Goal: Transaction & Acquisition: Purchase product/service

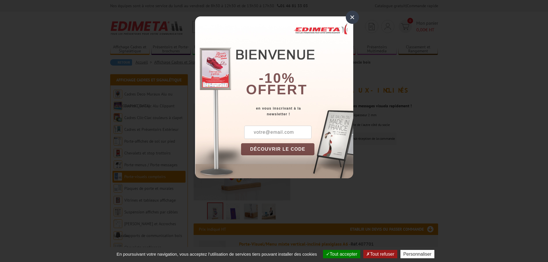
click at [350, 14] on div "×" at bounding box center [352, 17] width 13 height 13
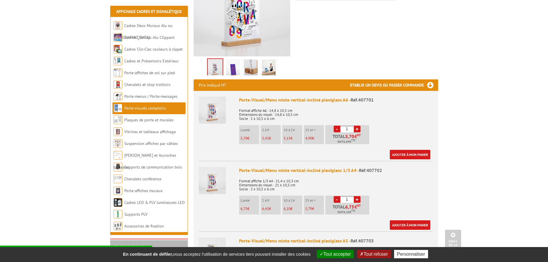
scroll to position [86, 0]
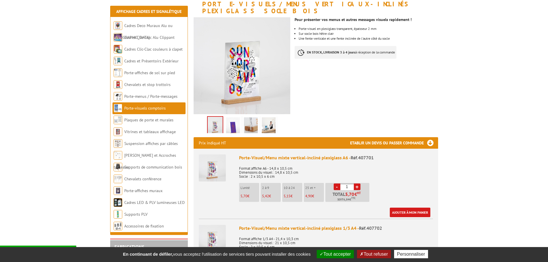
click at [349, 183] on input "1" at bounding box center [347, 186] width 14 height 7
drag, startPoint x: 348, startPoint y: 179, endPoint x: 341, endPoint y: 179, distance: 6.3
click at [341, 183] on input "1" at bounding box center [347, 186] width 14 height 7
type input "30"
click at [401, 183] on div "Porte-Visuel/Menu mixte vertical-incliné plexiglass A6 - Réf.407701 Format affi…" at bounding box center [336, 185] width 194 height 63
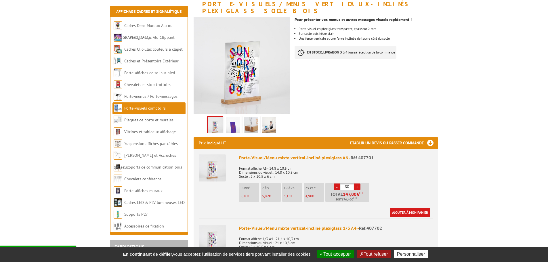
drag, startPoint x: 349, startPoint y: 178, endPoint x: 347, endPoint y: 185, distance: 7.8
click at [346, 183] on input "30" at bounding box center [347, 186] width 14 height 7
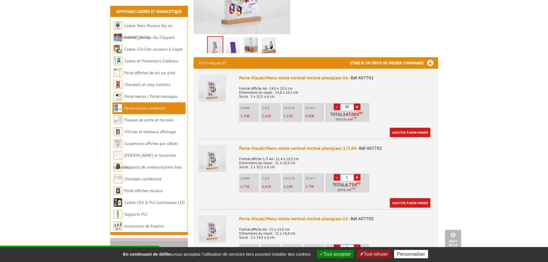
scroll to position [201, 0]
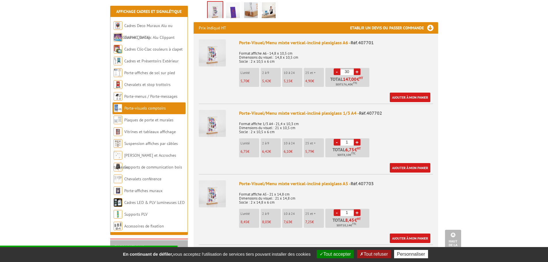
drag, startPoint x: 351, startPoint y: 202, endPoint x: 340, endPoint y: 202, distance: 10.9
click at [341, 209] on input "1" at bounding box center [347, 212] width 14 height 7
drag, startPoint x: 349, startPoint y: 206, endPoint x: 345, endPoint y: 207, distance: 4.7
click at [342, 209] on input "30" at bounding box center [347, 212] width 14 height 7
type input "30"
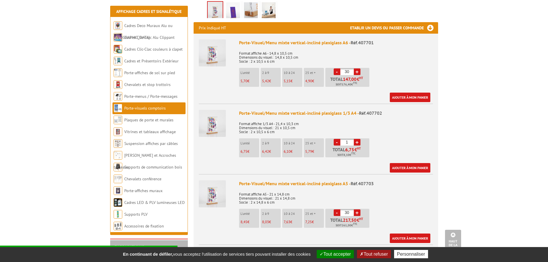
click at [442, 206] on body "Nos équipes sont à votre service du lundi au vendredi de 8h30 à 12h30 et de 13h…" at bounding box center [274, 199] width 548 height 801
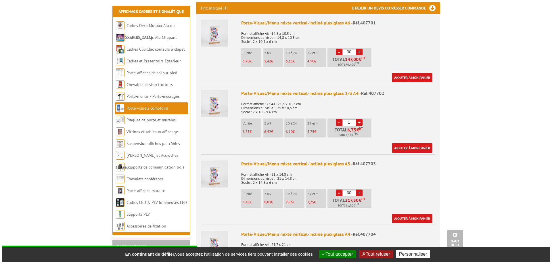
scroll to position [230, 0]
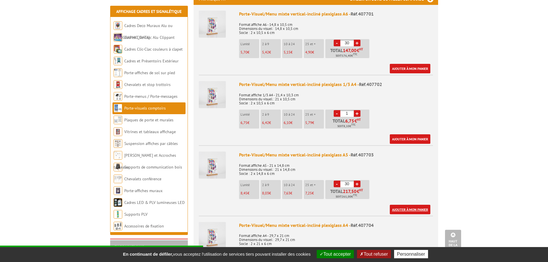
click at [414, 205] on link "Ajouter à mon panier" at bounding box center [410, 209] width 41 height 9
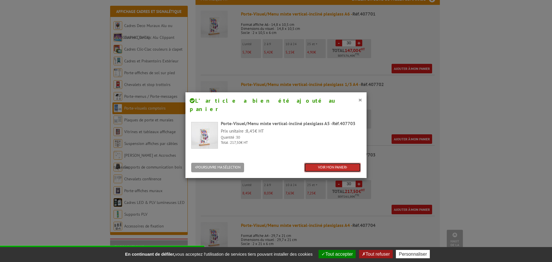
click at [321, 163] on link "VOIR MON PANIER" at bounding box center [332, 167] width 57 height 9
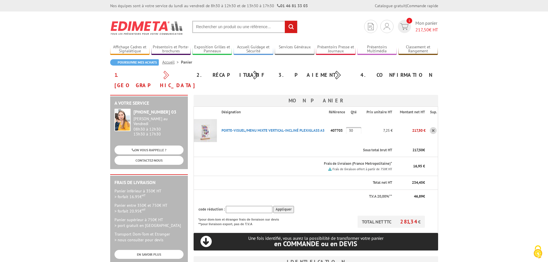
click at [257, 30] on input "text" at bounding box center [244, 27] width 105 height 12
